Goal: Information Seeking & Learning: Learn about a topic

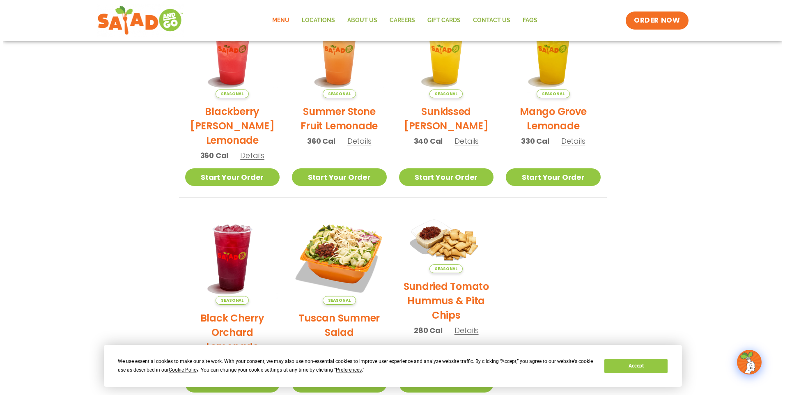
scroll to position [288, 0]
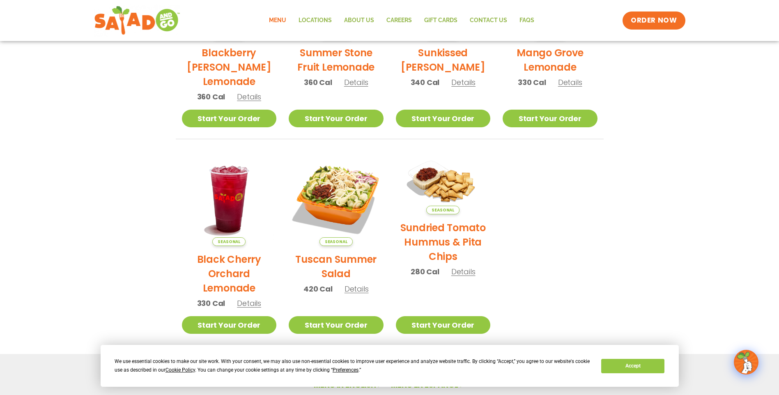
click at [355, 289] on span "Details" at bounding box center [357, 289] width 24 height 10
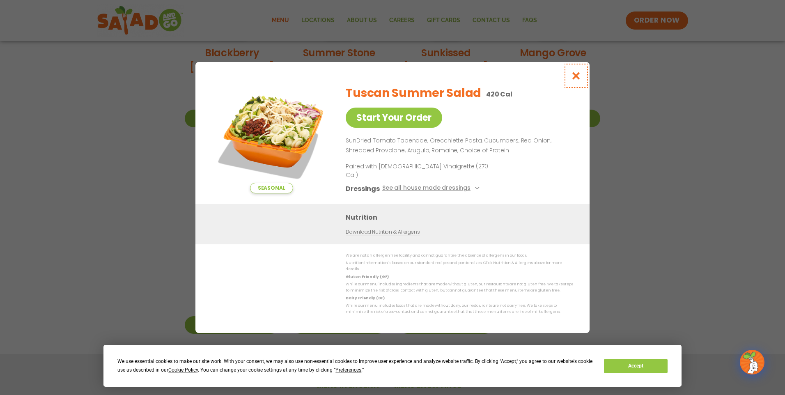
click at [579, 80] on icon "Close modal" at bounding box center [576, 75] width 10 height 9
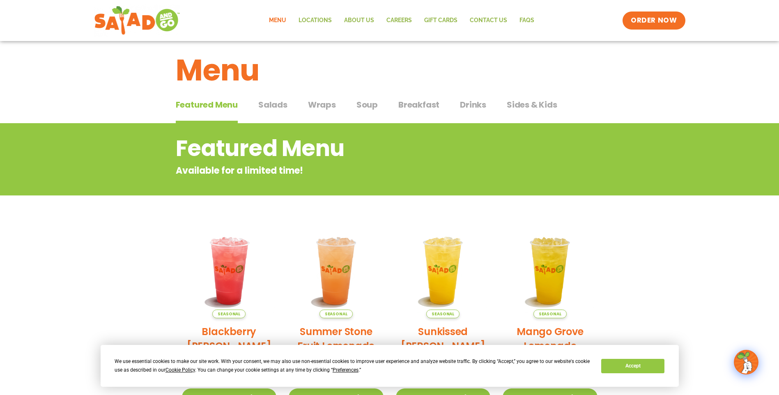
scroll to position [0, 0]
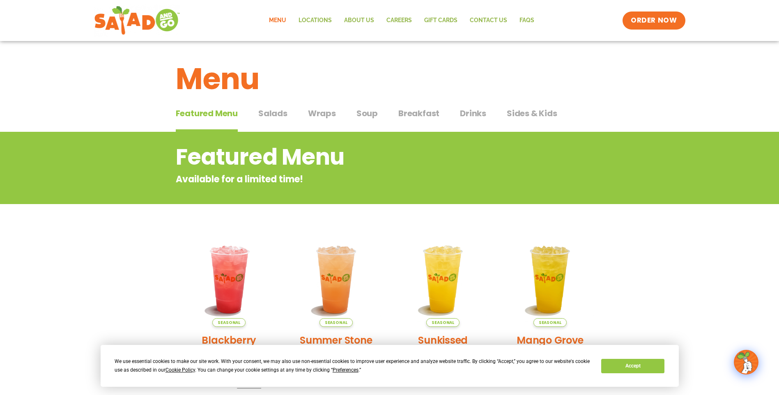
click at [271, 112] on span "Salads" at bounding box center [272, 113] width 29 height 12
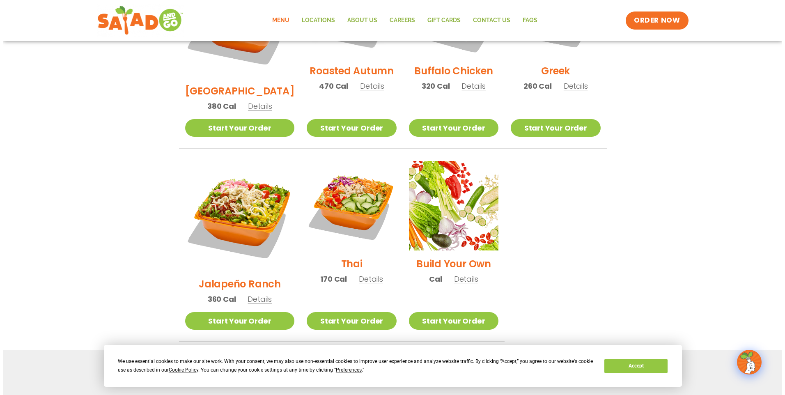
scroll to position [534, 0]
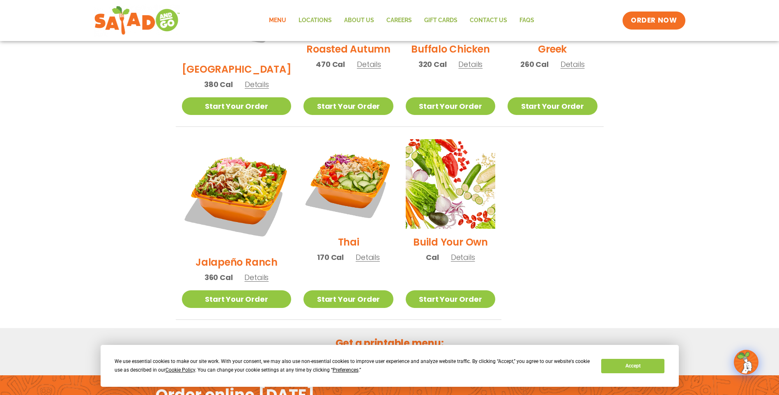
click at [356, 252] on span "Details" at bounding box center [368, 257] width 24 height 10
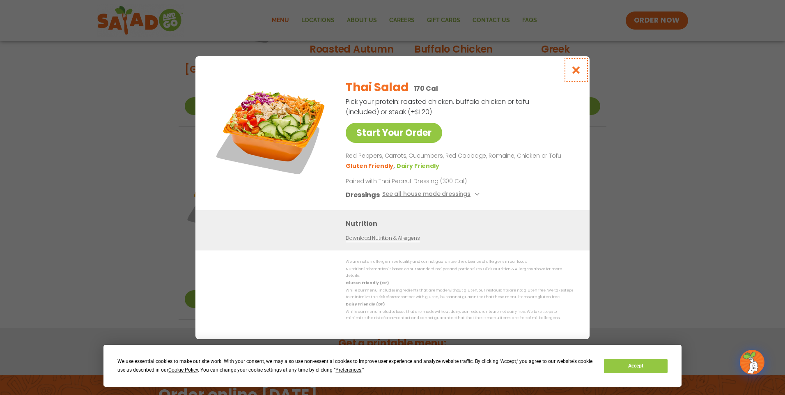
click at [573, 74] on icon "Close modal" at bounding box center [576, 70] width 10 height 9
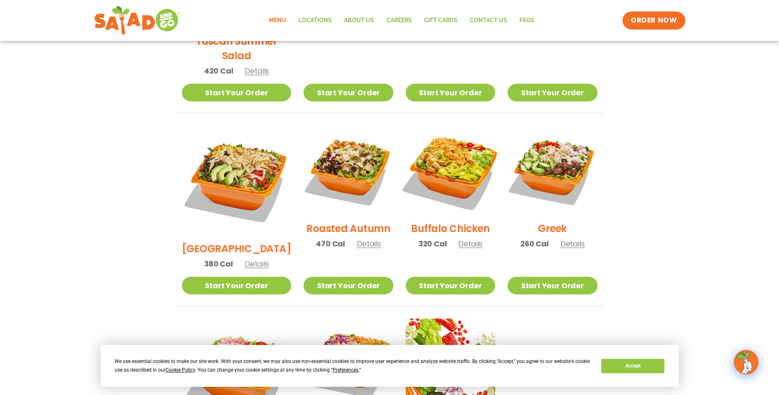
scroll to position [373, 0]
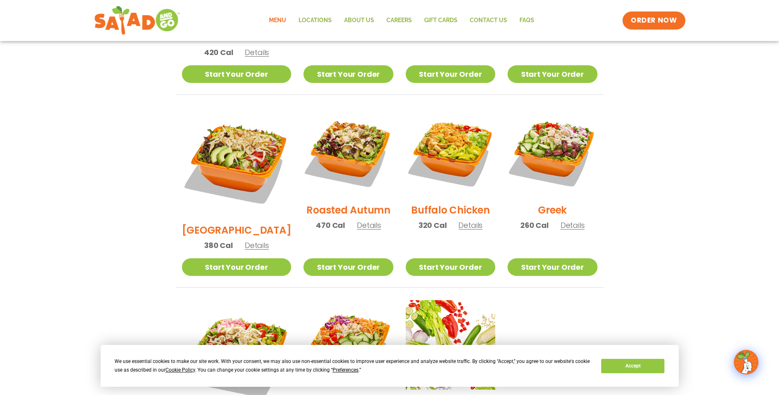
click at [359, 220] on span "Details" at bounding box center [369, 225] width 24 height 10
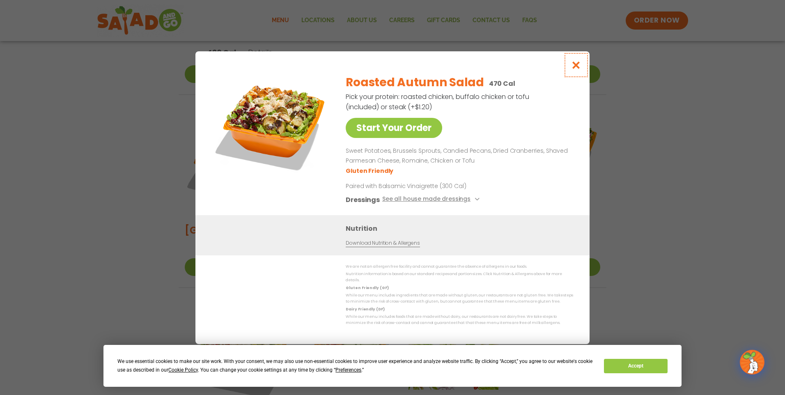
click at [577, 65] on icon "Close modal" at bounding box center [576, 65] width 10 height 9
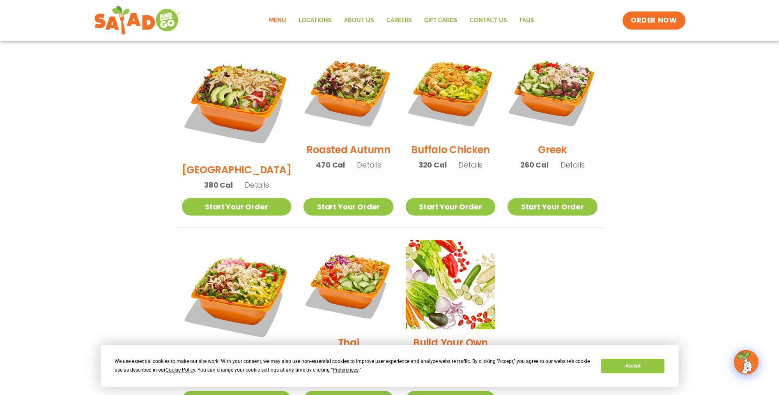
scroll to position [414, 0]
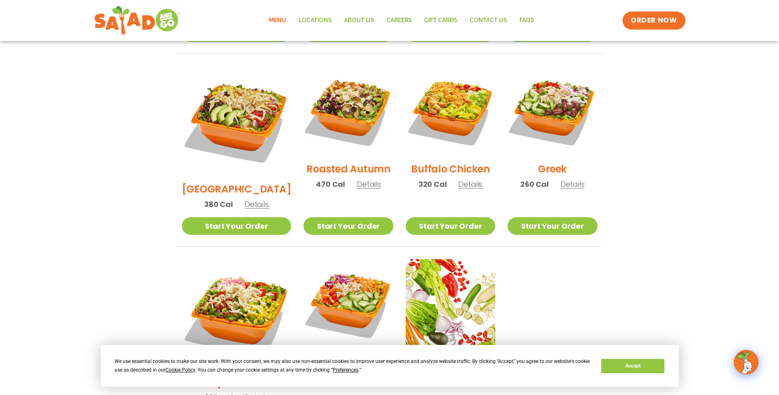
click at [245, 199] on span "Details" at bounding box center [257, 204] width 24 height 10
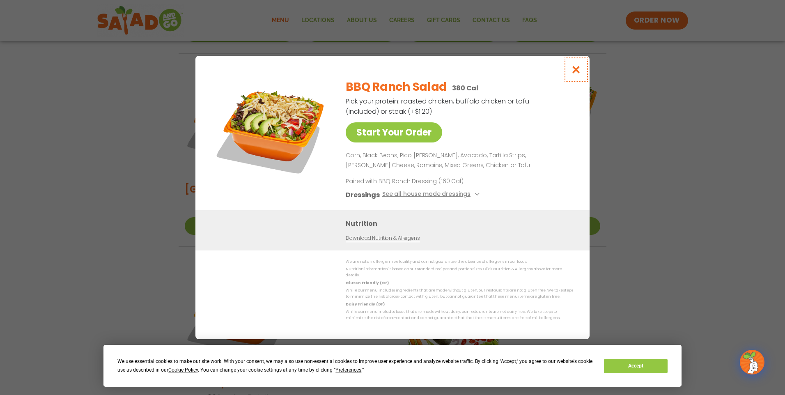
click at [577, 70] on icon "Close modal" at bounding box center [576, 69] width 10 height 9
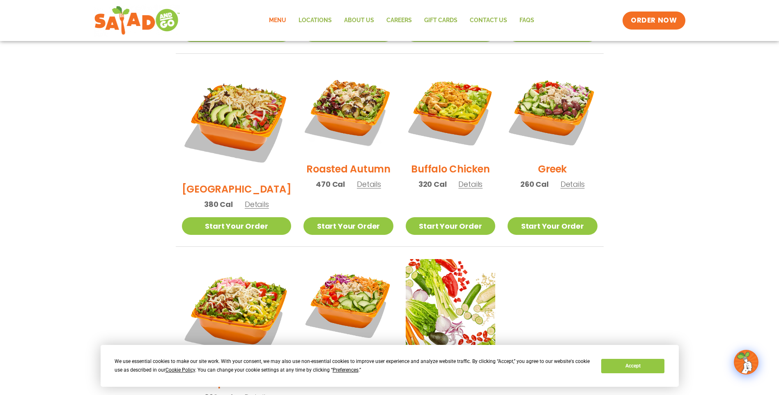
click at [359, 179] on span "Details" at bounding box center [369, 184] width 24 height 10
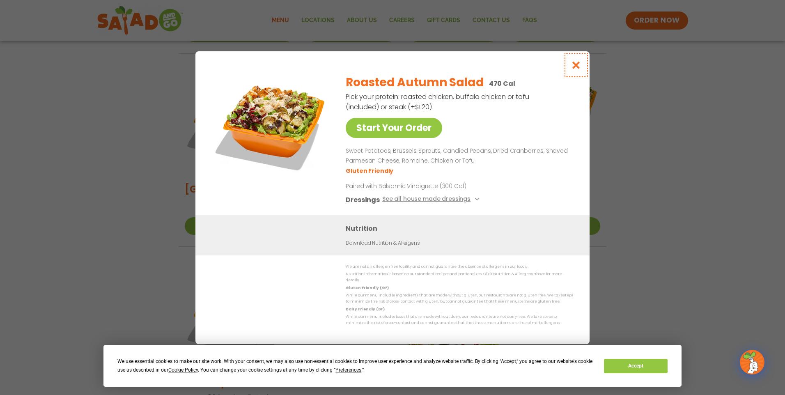
click at [575, 73] on button "Close modal" at bounding box center [576, 65] width 27 height 28
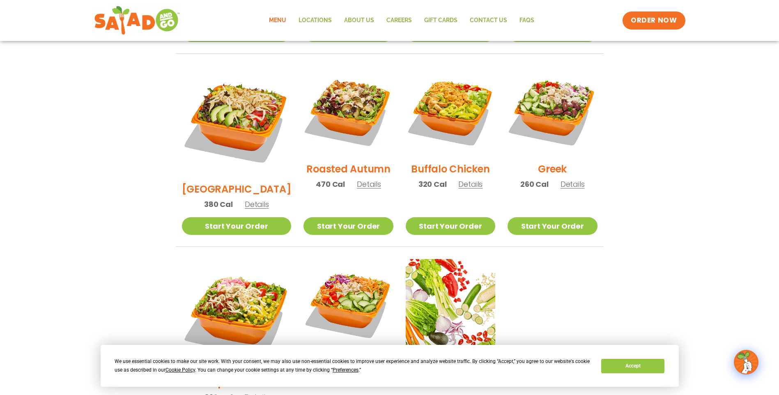
click at [468, 179] on span "Details" at bounding box center [470, 184] width 24 height 10
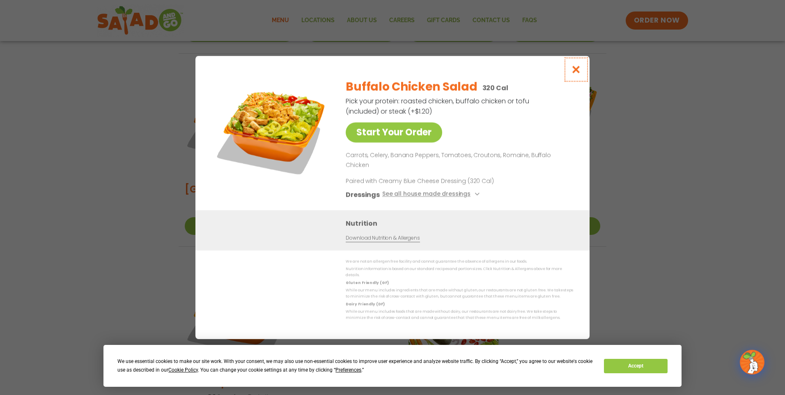
click at [580, 74] on icon "Close modal" at bounding box center [576, 69] width 10 height 9
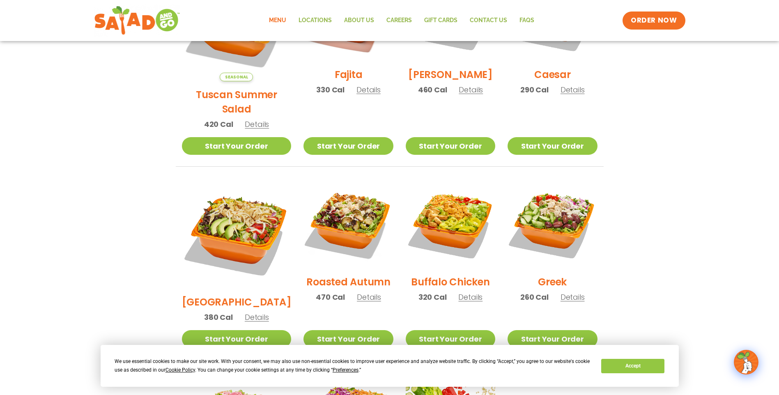
scroll to position [250, 0]
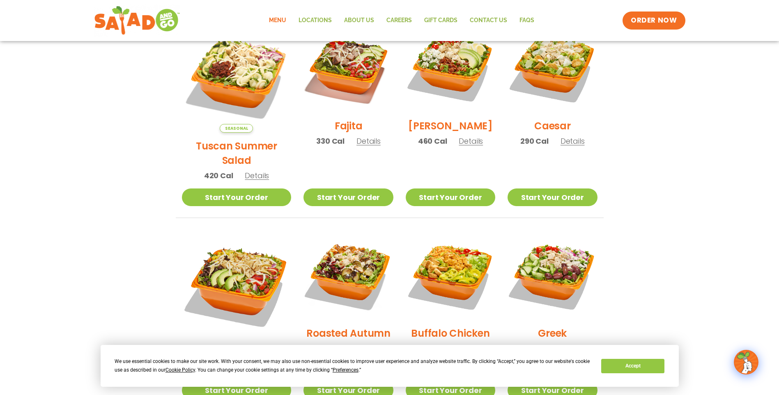
click at [465, 144] on span "Details" at bounding box center [471, 141] width 24 height 10
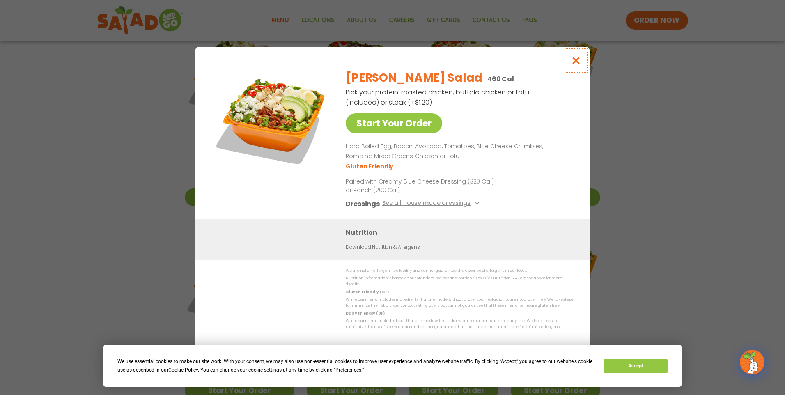
click at [577, 62] on icon "Close modal" at bounding box center [576, 60] width 10 height 9
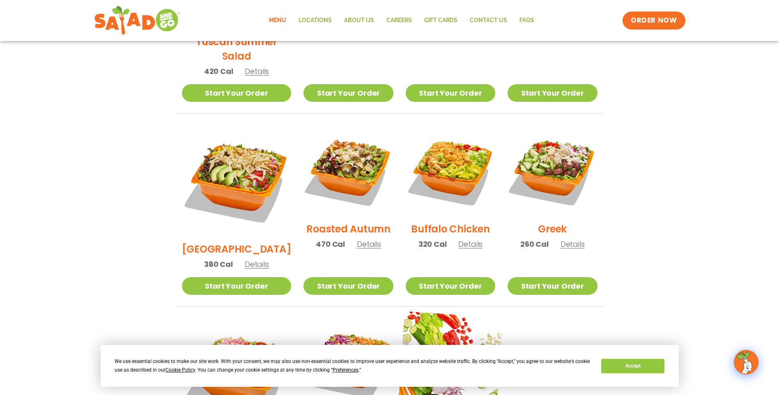
scroll to position [373, 0]
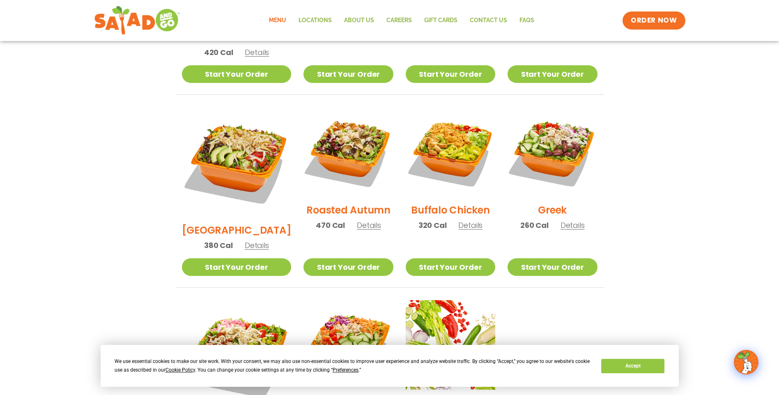
click at [364, 220] on span "Details" at bounding box center [369, 225] width 24 height 10
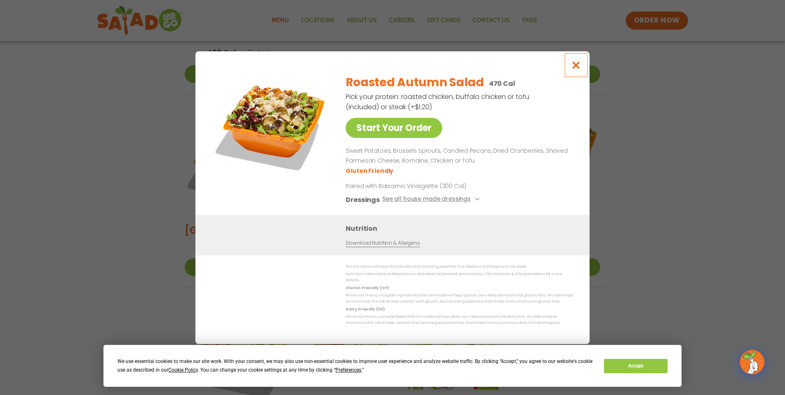
click at [578, 66] on icon "Close modal" at bounding box center [576, 65] width 10 height 9
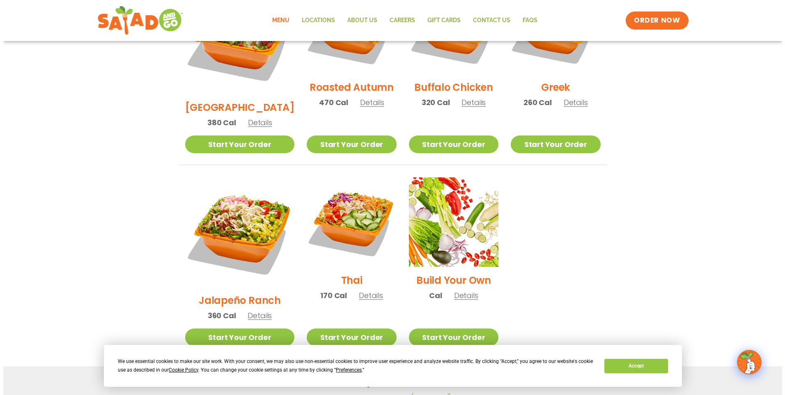
scroll to position [496, 0]
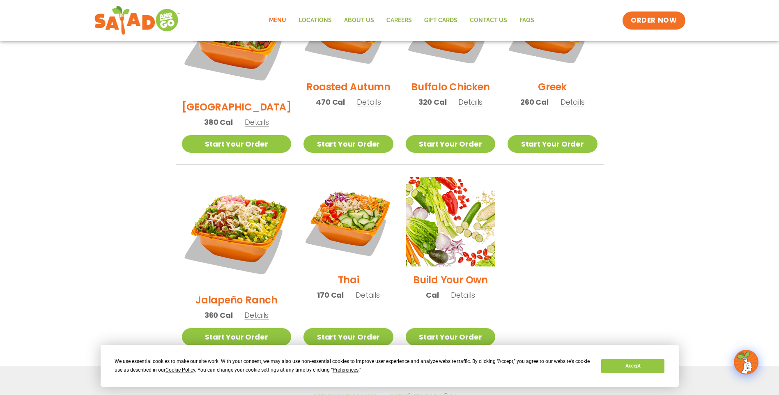
click at [359, 290] on span "Details" at bounding box center [368, 295] width 24 height 10
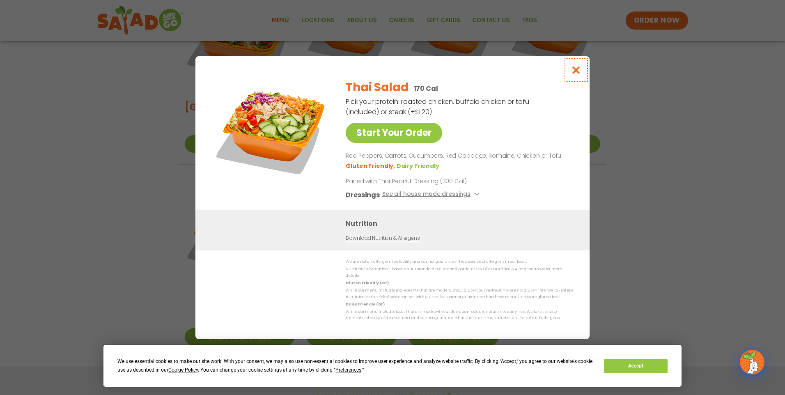
click at [578, 74] on icon "Close modal" at bounding box center [576, 70] width 10 height 9
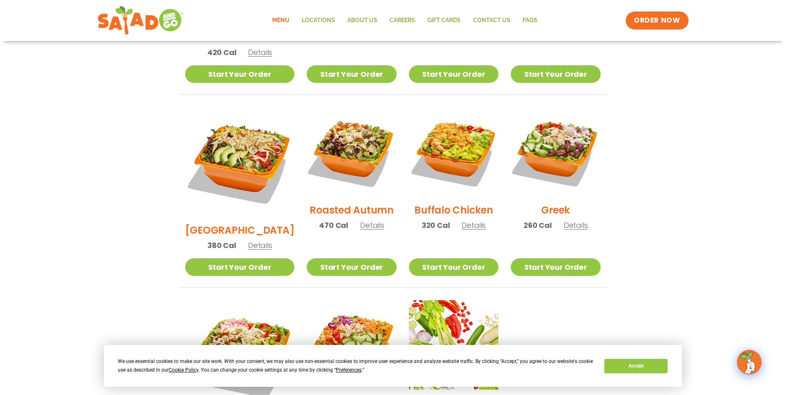
scroll to position [578, 0]
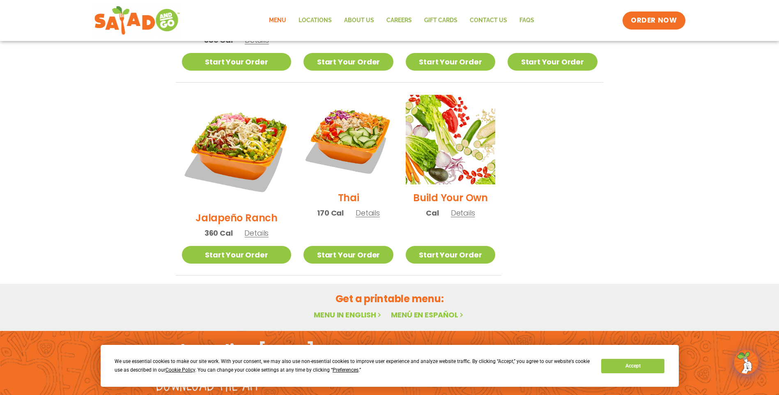
click at [454, 208] on span "Details" at bounding box center [463, 213] width 24 height 10
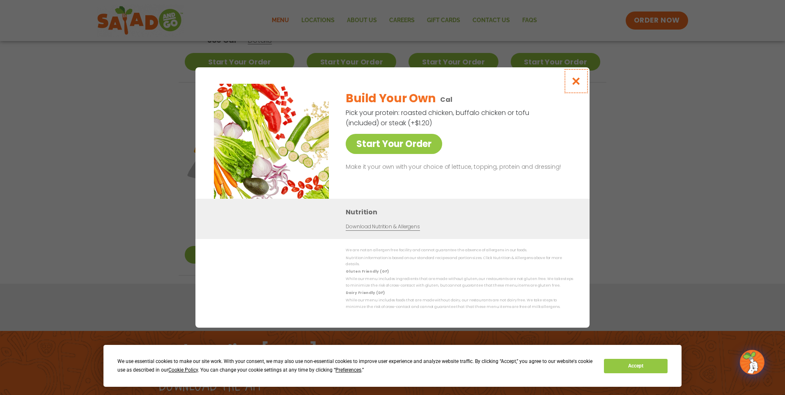
click at [578, 84] on icon "Close modal" at bounding box center [576, 81] width 10 height 9
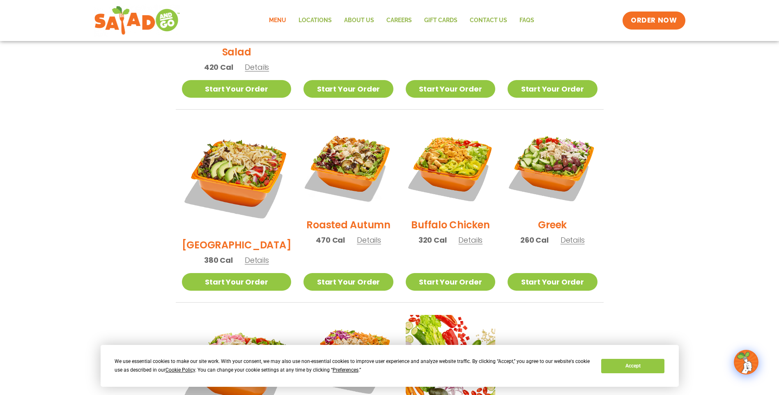
scroll to position [373, 0]
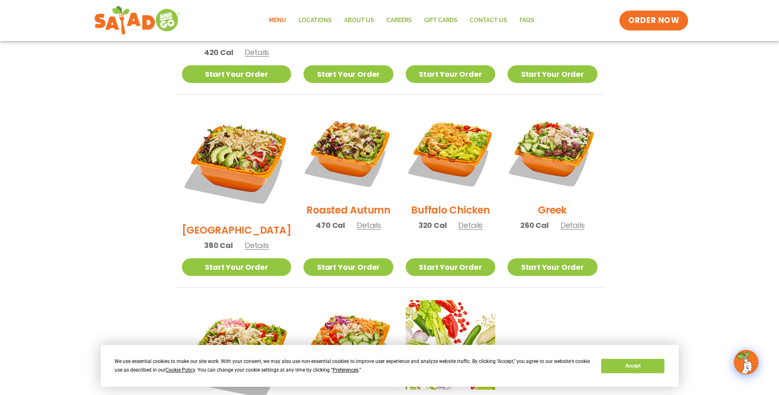
click at [655, 28] on link "ORDER NOW" at bounding box center [653, 21] width 69 height 20
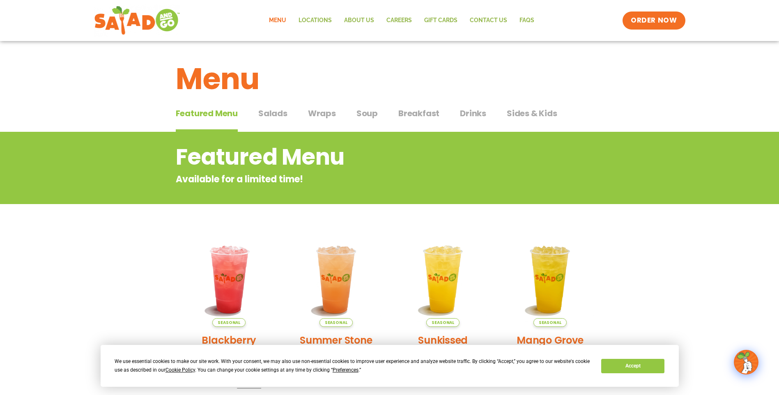
drag, startPoint x: 428, startPoint y: 115, endPoint x: 405, endPoint y: 90, distance: 33.4
click at [428, 115] on span "Breakfast" at bounding box center [418, 113] width 41 height 12
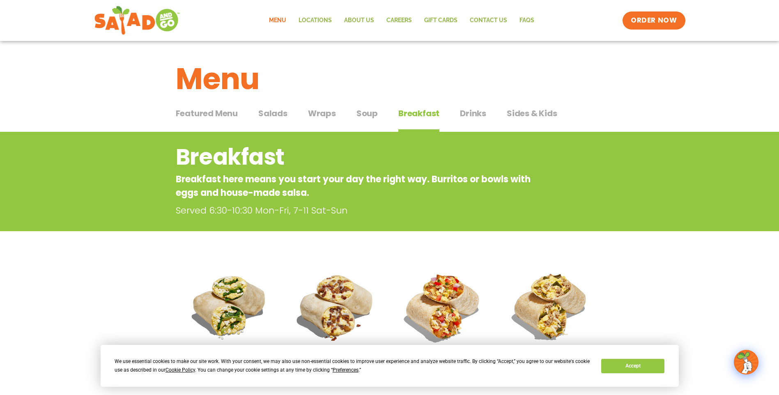
click at [537, 114] on span "Sides & Kids" at bounding box center [532, 113] width 51 height 12
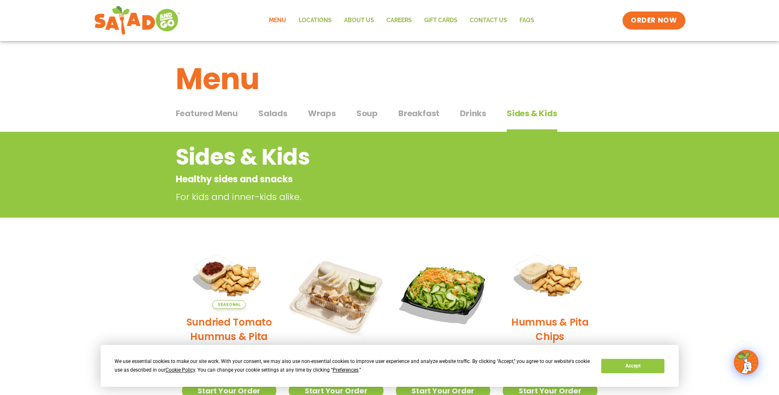
click at [364, 109] on span "Soup" at bounding box center [367, 113] width 21 height 12
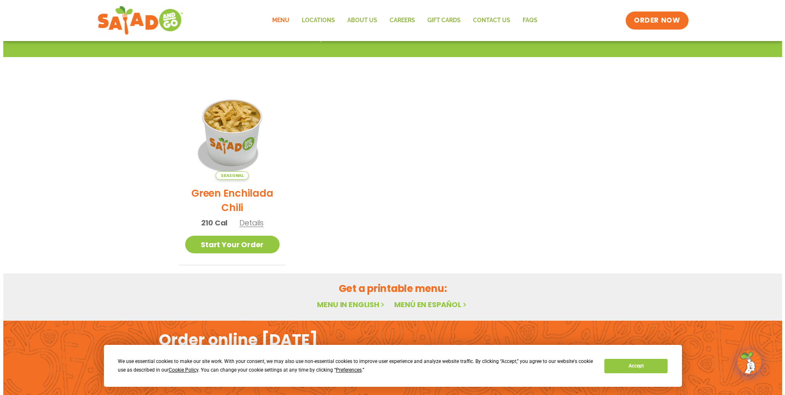
scroll to position [164, 0]
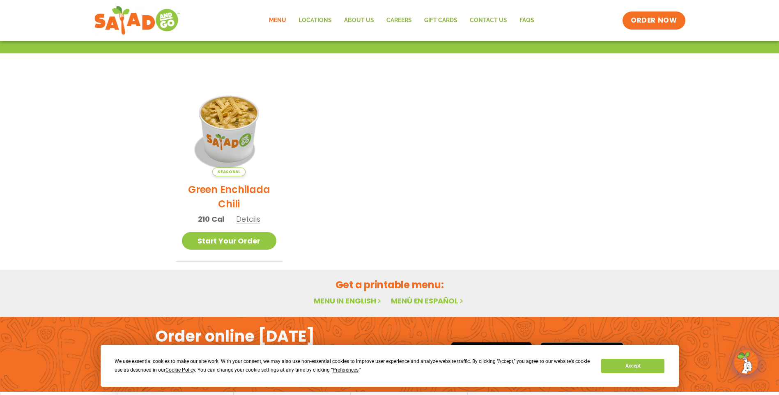
click at [246, 220] on span "Details" at bounding box center [248, 219] width 24 height 10
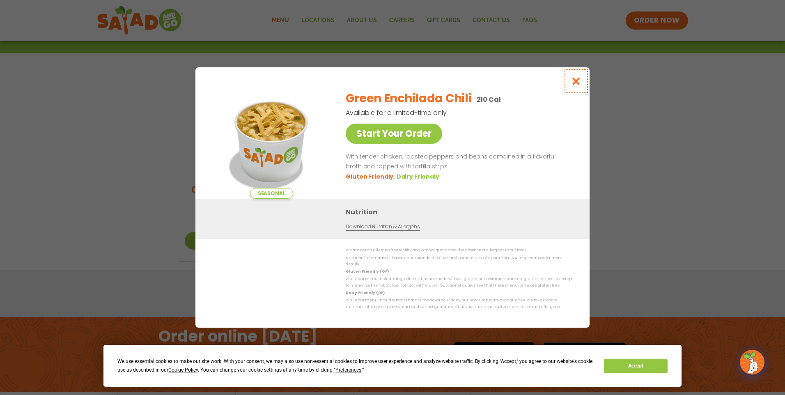
click at [579, 84] on icon "Close modal" at bounding box center [576, 81] width 10 height 9
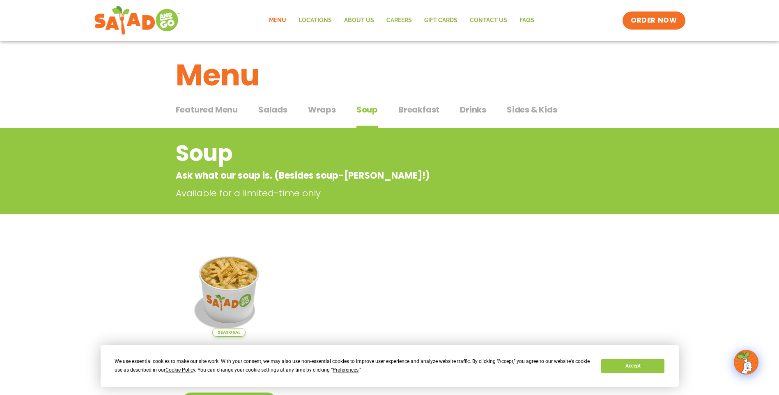
scroll to position [0, 0]
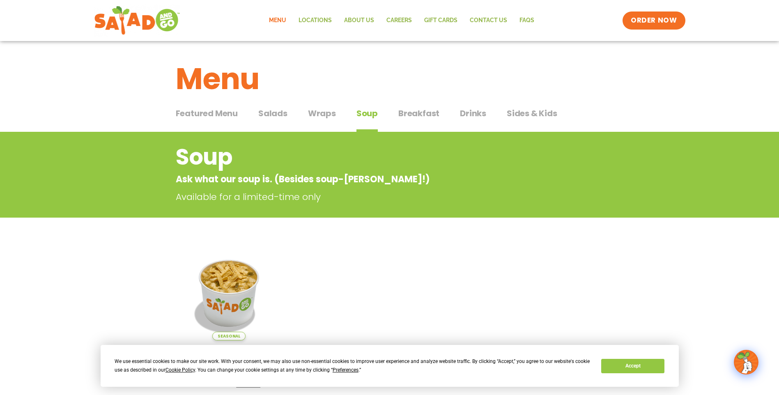
click at [232, 115] on span "Featured Menu" at bounding box center [207, 113] width 62 height 12
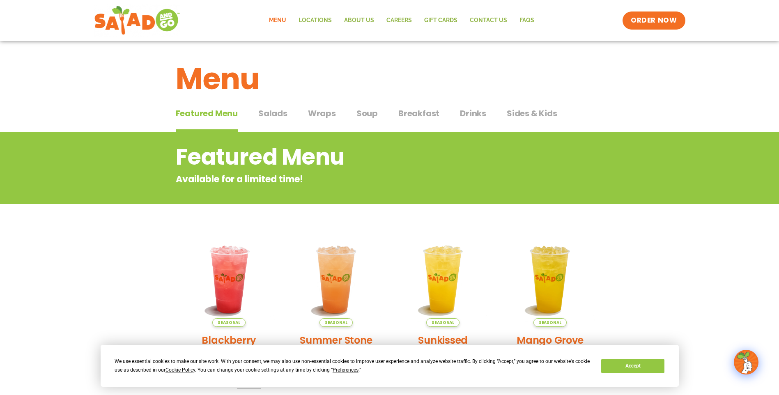
click at [475, 112] on span "Drinks" at bounding box center [473, 113] width 26 height 12
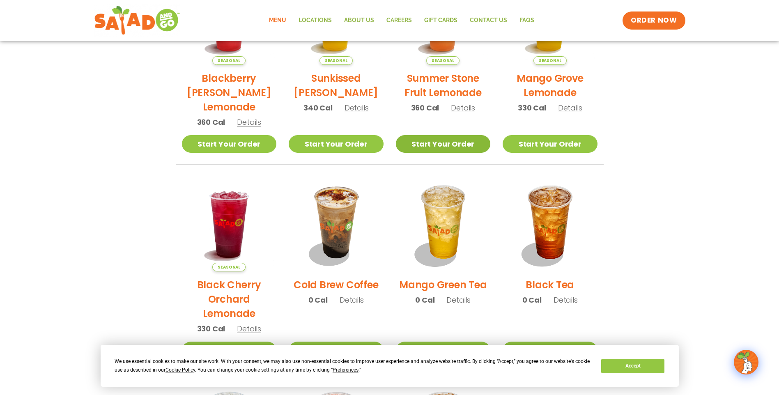
scroll to position [288, 0]
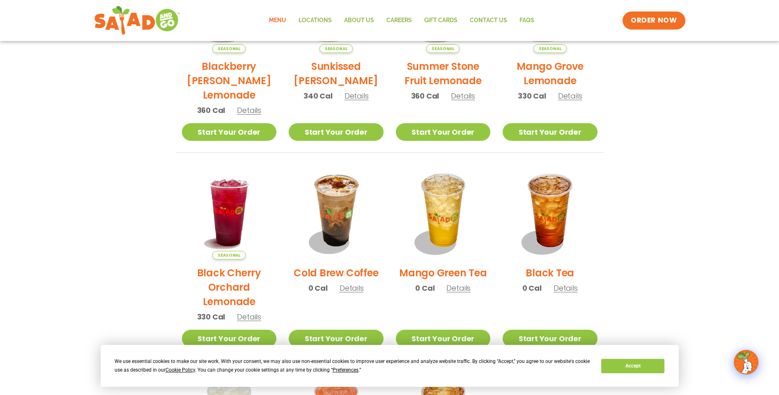
click at [354, 288] on span "Details" at bounding box center [352, 288] width 24 height 10
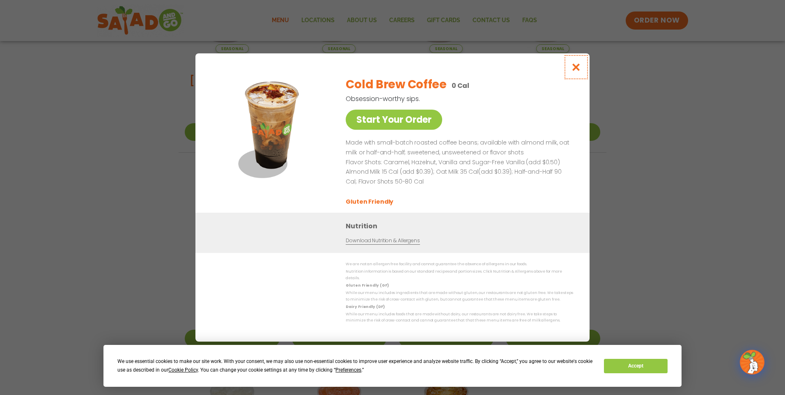
click at [579, 69] on icon "Close modal" at bounding box center [576, 67] width 10 height 9
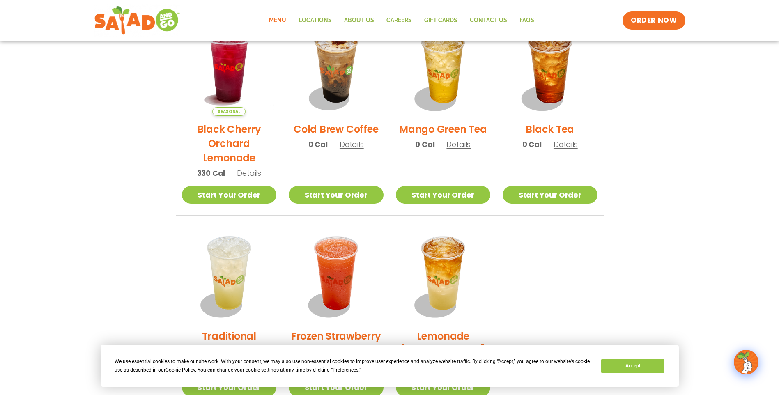
scroll to position [411, 0]
